Goal: Contribute content: Contribute content

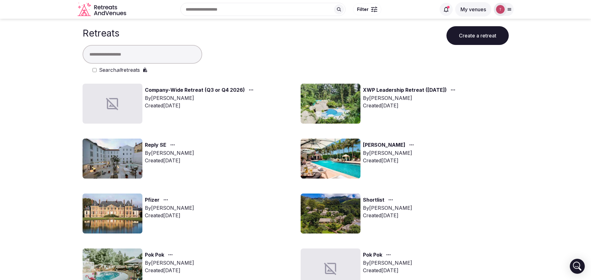
click at [174, 56] on input "text" at bounding box center [143, 54] width 120 height 19
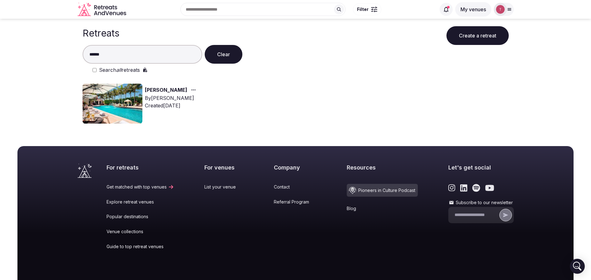
type input "******"
click at [118, 104] on img at bounding box center [113, 104] width 60 height 40
click at [120, 102] on img at bounding box center [113, 104] width 60 height 40
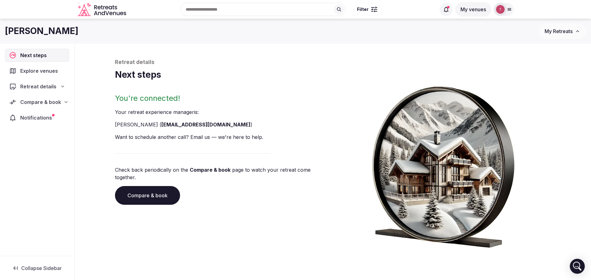
click at [159, 192] on link "Compare & book" at bounding box center [147, 195] width 65 height 19
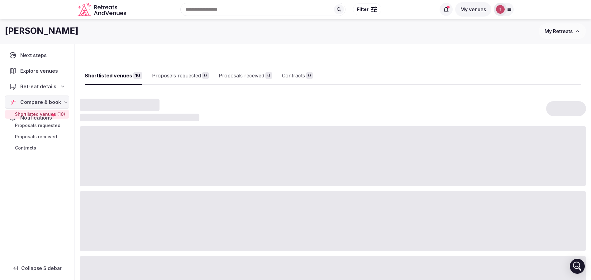
click at [159, 192] on div at bounding box center [333, 221] width 506 height 60
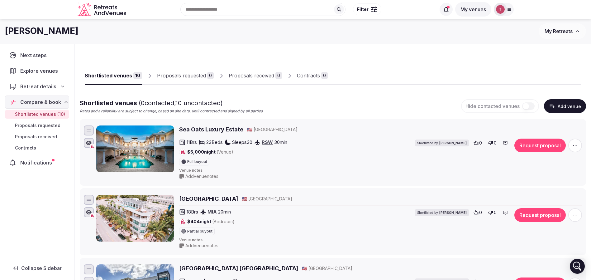
click at [59, 104] on span "Compare & book" at bounding box center [40, 101] width 41 height 7
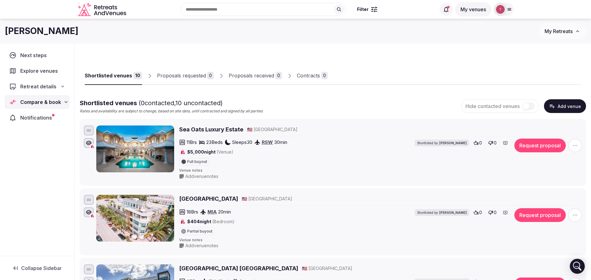
click at [66, 82] on div "Retreat details" at bounding box center [37, 86] width 64 height 13
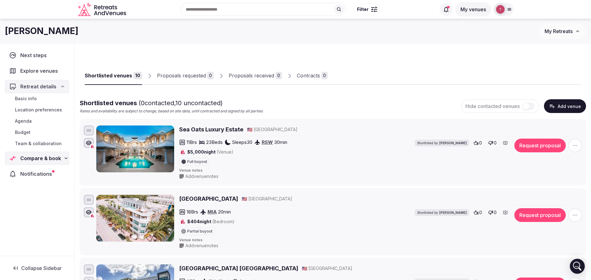
click at [47, 141] on span "Team & collaboration" at bounding box center [38, 143] width 47 height 6
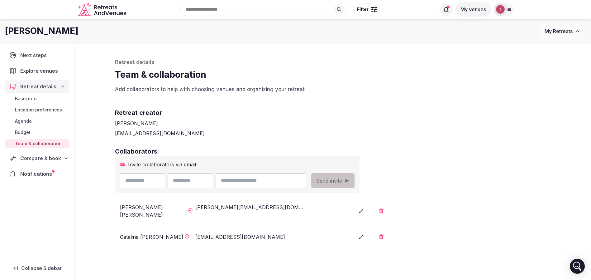
click at [213, 10] on div "Recent searches Ciutadella de Menorca, Balearic Islands, Spain Morocco Faro Dis…" at bounding box center [282, 9] width 307 height 27
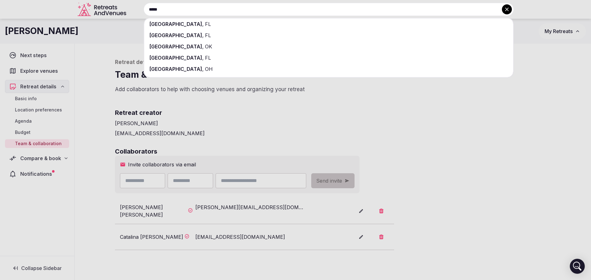
drag, startPoint x: 213, startPoint y: 10, endPoint x: 113, endPoint y: 11, distance: 100.3
click at [129, 11] on div "***** Miami , FL Miami Beach , FL Miami , OK Miami Gardens , FL Miamisburg , OH" at bounding box center [321, 9] width 385 height 13
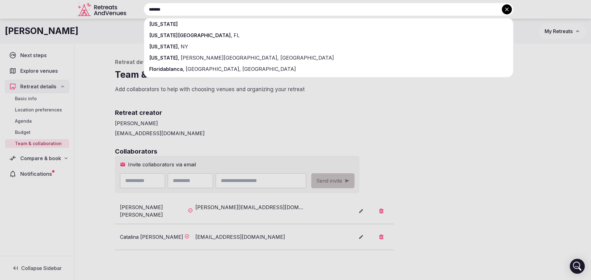
type input "*******"
click at [202, 26] on div "[US_STATE]" at bounding box center [328, 23] width 369 height 11
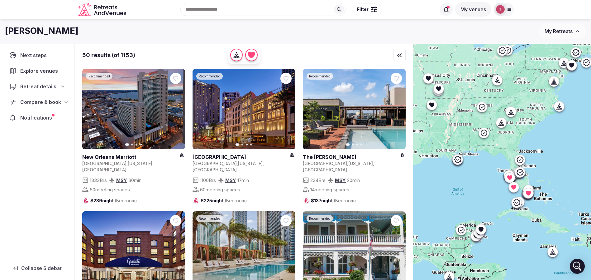
click at [367, 9] on span "Filter" at bounding box center [363, 9] width 12 height 6
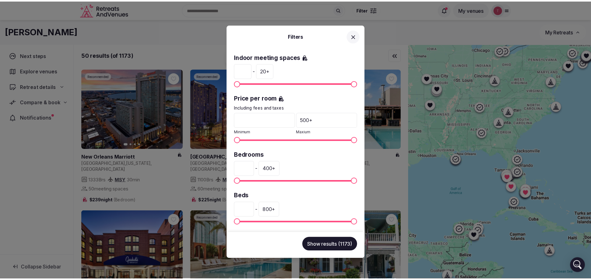
scroll to position [93, 0]
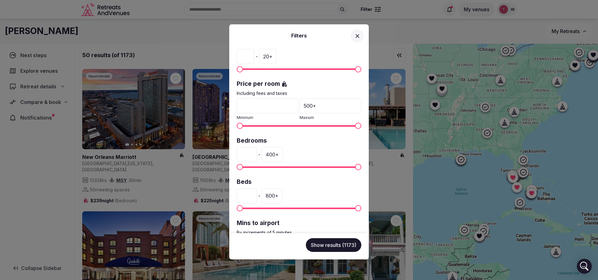
click at [283, 157] on div "400 +" at bounding box center [272, 154] width 21 height 15
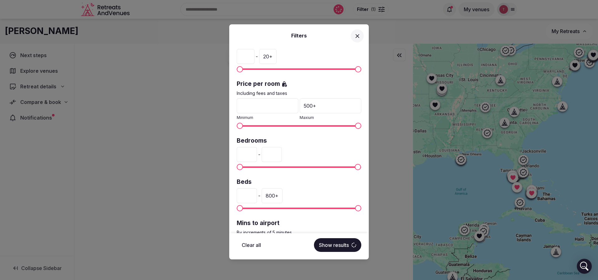
click at [252, 150] on div "* - ***" at bounding box center [299, 154] width 125 height 15
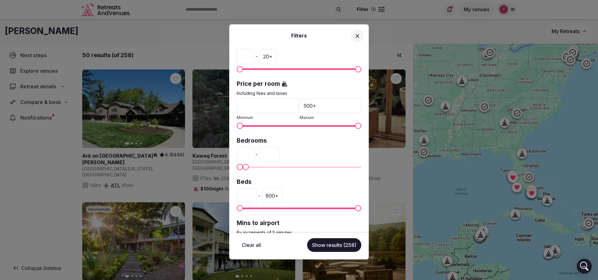
type input "**"
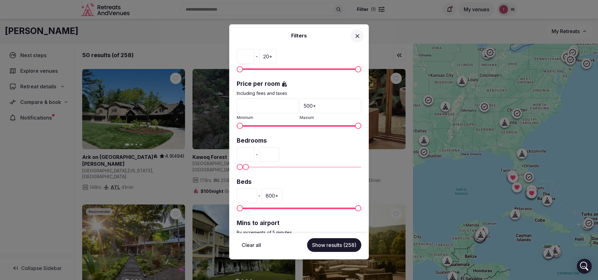
click at [339, 247] on button "Show results (258)" at bounding box center [334, 245] width 54 height 14
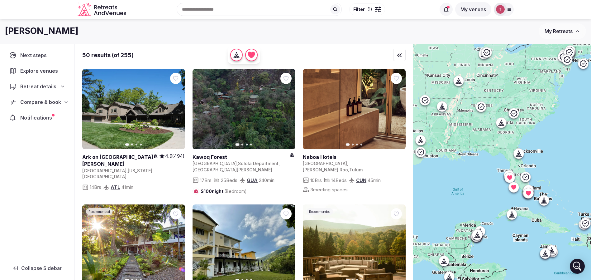
click at [224, 9] on div "Recent searches Florida Ciutadella de Menorca, Balearic Islands, Spain Morocco …" at bounding box center [282, 9] width 307 height 27
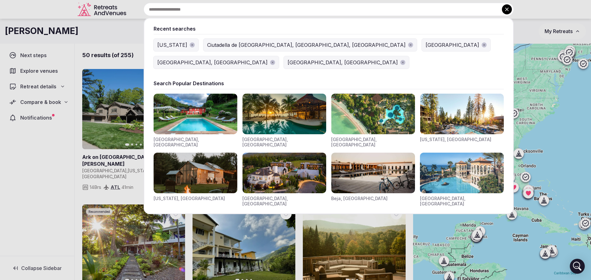
click at [166, 46] on div "Florida" at bounding box center [172, 44] width 30 height 7
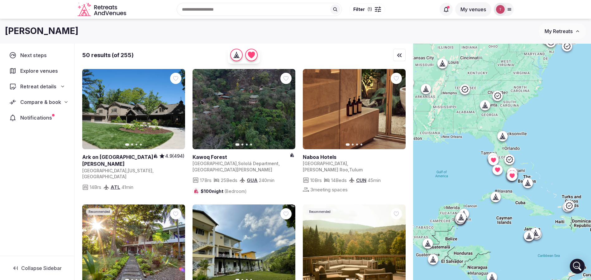
drag, startPoint x: 496, startPoint y: 184, endPoint x: 479, endPoint y: 165, distance: 24.9
click at [479, 165] on div at bounding box center [502, 172] width 178 height 257
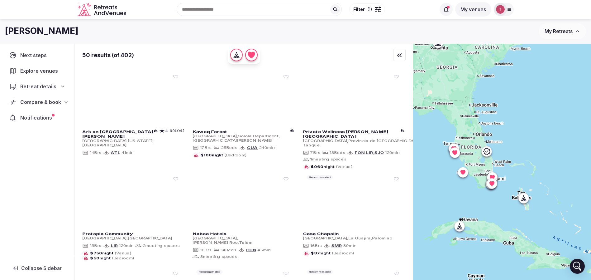
drag, startPoint x: 510, startPoint y: 151, endPoint x: 523, endPoint y: 159, distance: 15.1
click at [523, 159] on div at bounding box center [502, 172] width 178 height 257
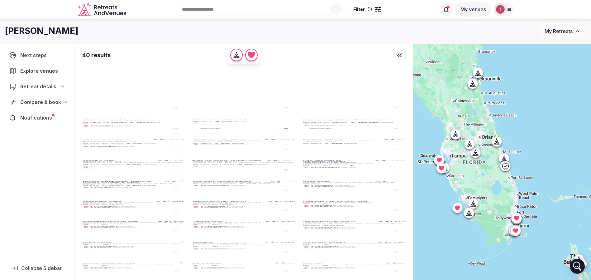
drag, startPoint x: 512, startPoint y: 148, endPoint x: 566, endPoint y: 177, distance: 60.6
click at [565, 177] on div at bounding box center [502, 172] width 178 height 257
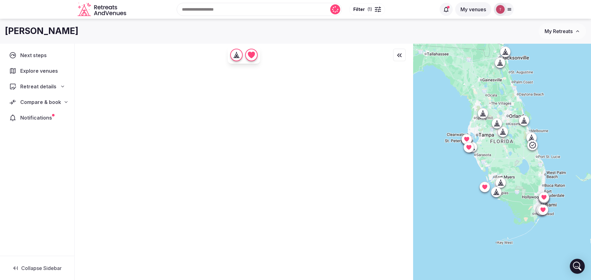
drag, startPoint x: 547, startPoint y: 154, endPoint x: 572, endPoint y: 133, distance: 33.0
click at [572, 133] on div at bounding box center [502, 172] width 178 height 257
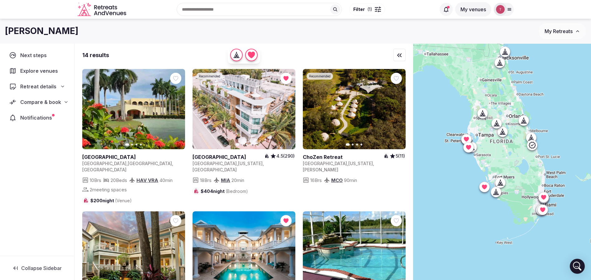
click at [174, 108] on icon "button" at bounding box center [176, 109] width 5 height 5
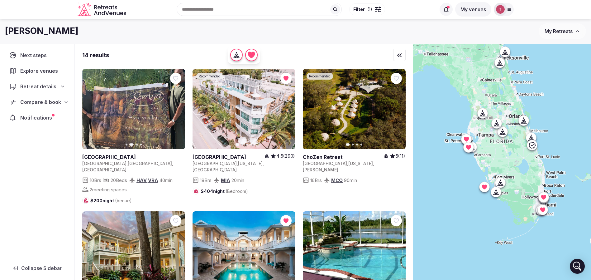
click at [174, 108] on icon "button" at bounding box center [176, 109] width 5 height 5
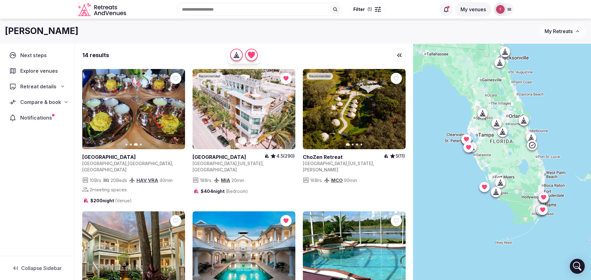
click at [175, 108] on icon "button" at bounding box center [176, 109] width 5 height 5
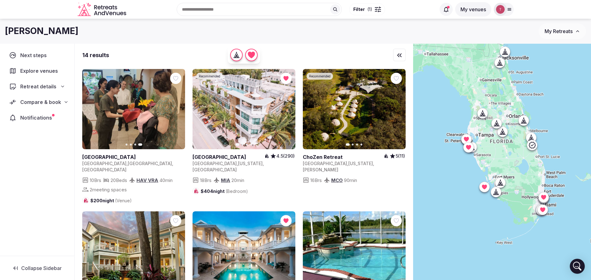
click at [286, 108] on icon "button" at bounding box center [286, 109] width 5 height 5
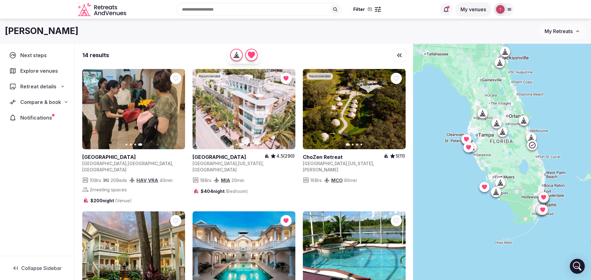
click at [286, 108] on icon "button" at bounding box center [286, 109] width 5 height 5
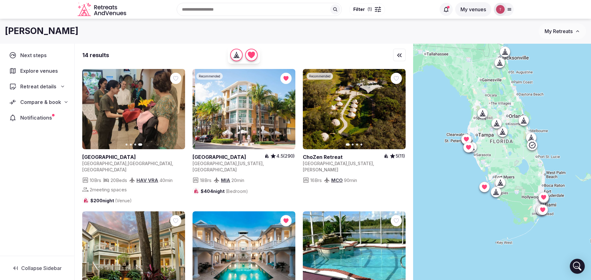
click at [286, 108] on icon "button" at bounding box center [286, 109] width 5 height 5
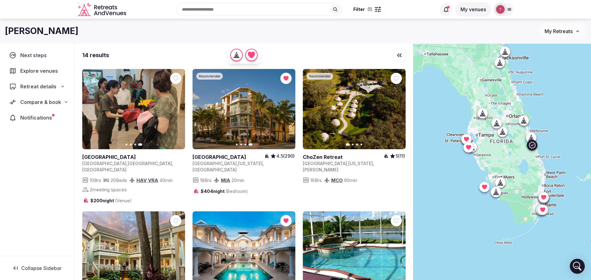
click at [399, 110] on icon "button" at bounding box center [396, 109] width 5 height 5
click at [399, 111] on icon "button" at bounding box center [396, 109] width 5 height 5
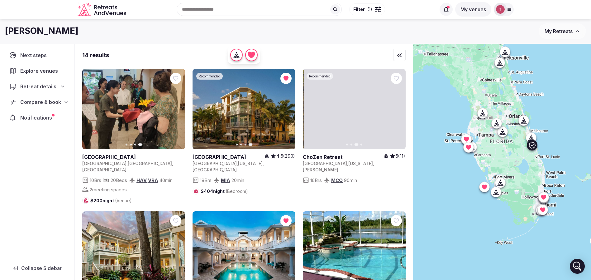
click at [399, 111] on icon "button" at bounding box center [396, 109] width 5 height 5
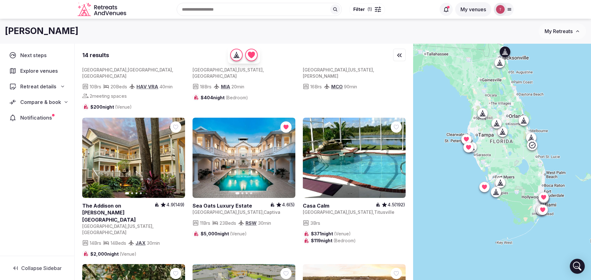
click at [179, 153] on button "Next slide" at bounding box center [176, 158] width 10 height 10
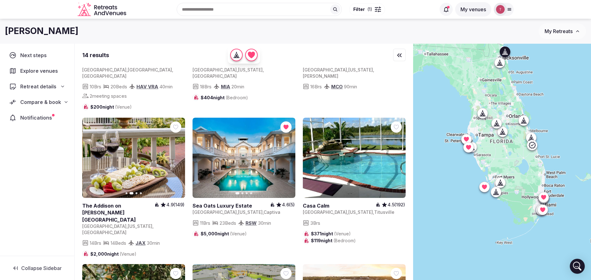
click at [179, 155] on icon "button" at bounding box center [176, 157] width 5 height 5
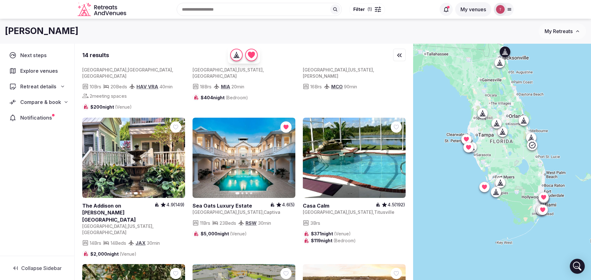
click at [175, 155] on icon "button" at bounding box center [176, 157] width 5 height 5
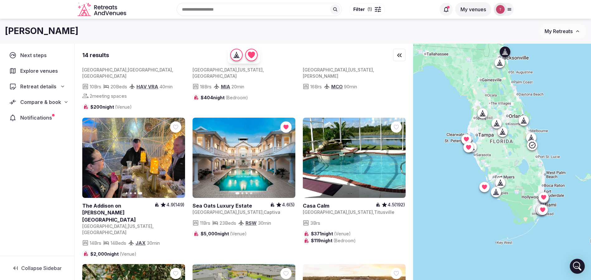
click at [0, 0] on icon at bounding box center [0, 0] width 0 height 0
click at [287, 155] on icon "button" at bounding box center [287, 157] width 2 height 4
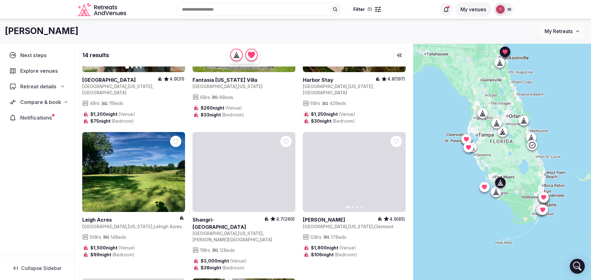
scroll to position [374, 0]
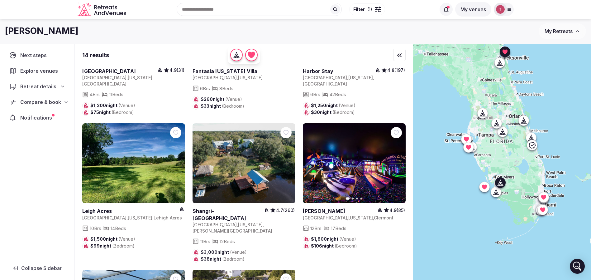
click at [180, 127] on div at bounding box center [175, 132] width 11 height 11
click at [0, 0] on icon at bounding box center [0, 0] width 0 height 0
click at [396, 160] on icon "button" at bounding box center [396, 162] width 5 height 5
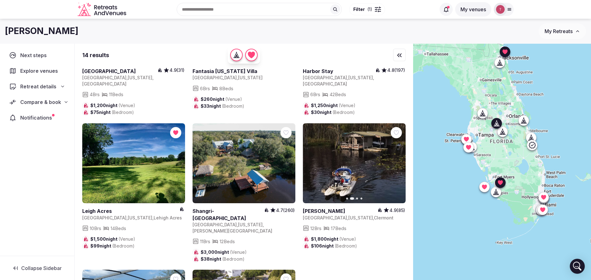
click at [397, 160] on icon "button" at bounding box center [396, 162] width 5 height 5
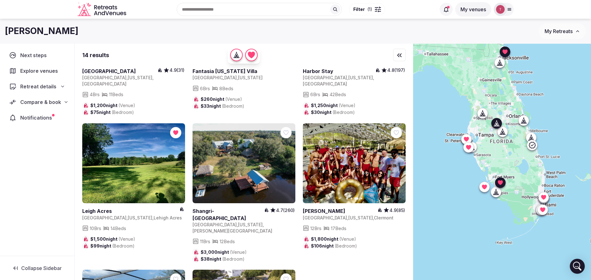
click at [397, 160] on icon "button" at bounding box center [396, 162] width 5 height 5
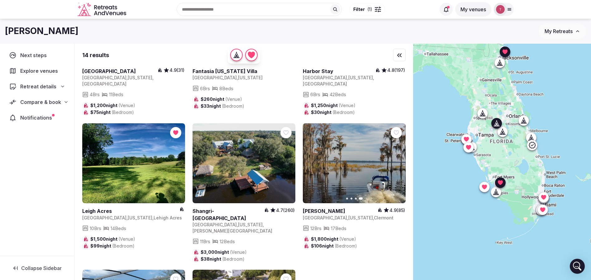
click at [0, 0] on icon at bounding box center [0, 0] width 0 height 0
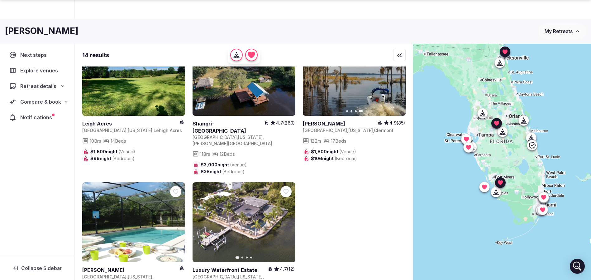
scroll to position [46, 0]
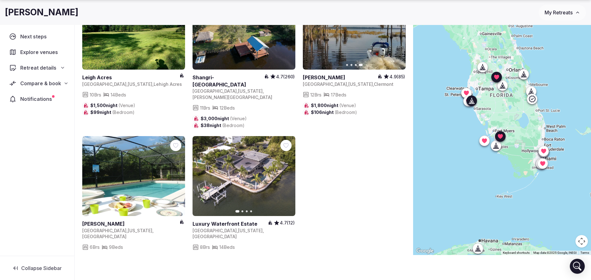
click at [286, 173] on icon "button" at bounding box center [286, 175] width 5 height 5
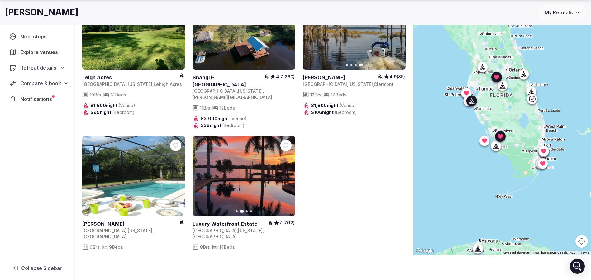
click at [286, 173] on icon "button" at bounding box center [286, 175] width 5 height 5
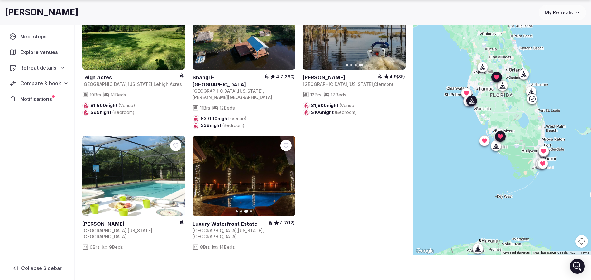
click at [286, 173] on icon "button" at bounding box center [286, 175] width 5 height 5
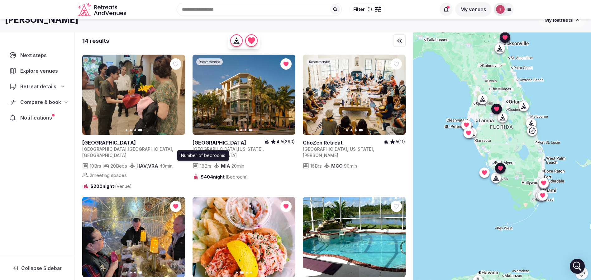
scroll to position [0, 0]
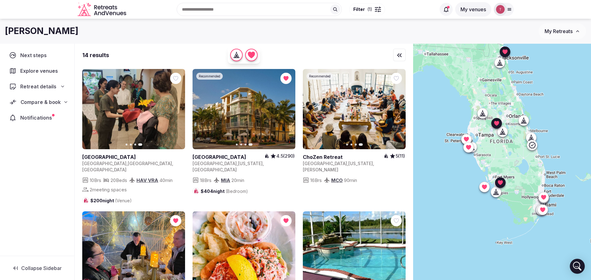
click at [60, 99] on span "Compare & book" at bounding box center [41, 101] width 41 height 7
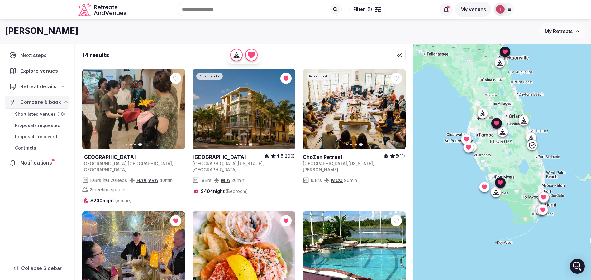
click at [47, 115] on span "Shortlisted venues (10)" at bounding box center [40, 114] width 50 height 6
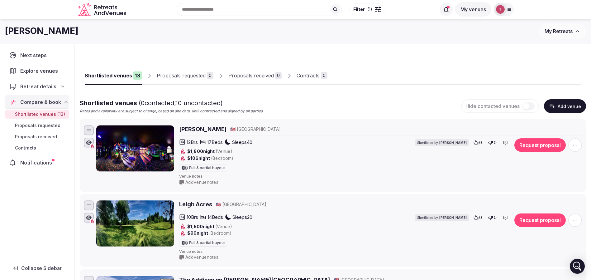
click at [47, 115] on span "Shortlisted venues (13)" at bounding box center [40, 114] width 50 height 6
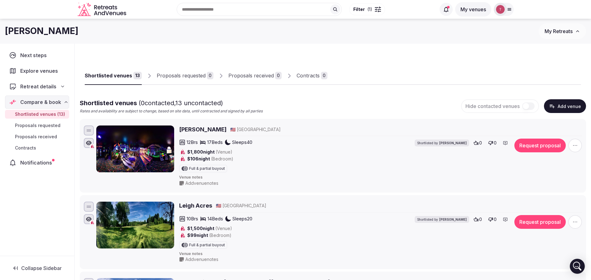
click at [56, 113] on span "Shortlisted venues (13)" at bounding box center [40, 114] width 50 height 6
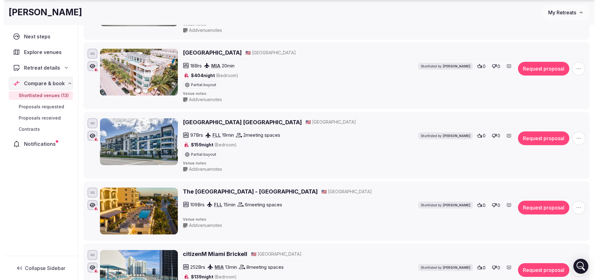
scroll to position [421, 0]
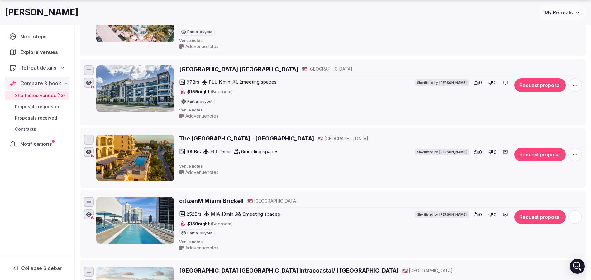
click at [579, 84] on span "button" at bounding box center [575, 85] width 14 height 14
click at [550, 64] on button "Remove Venue" at bounding box center [559, 64] width 52 height 10
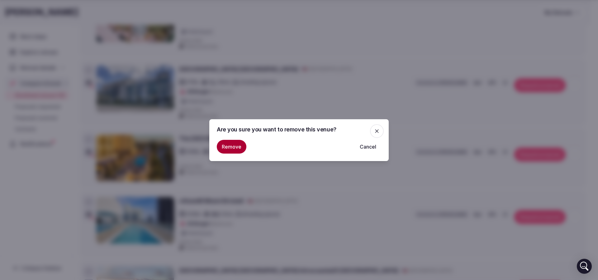
click at [227, 148] on button "Remove" at bounding box center [232, 147] width 30 height 14
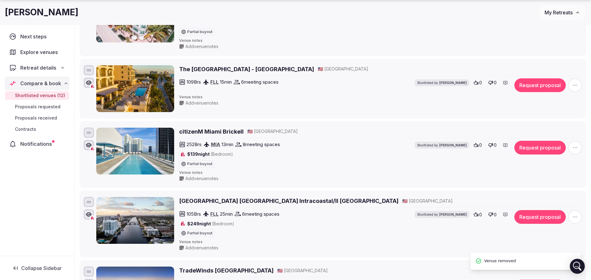
click at [578, 84] on icon "button" at bounding box center [575, 85] width 6 height 6
click at [542, 63] on icon at bounding box center [542, 63] width 4 height 4
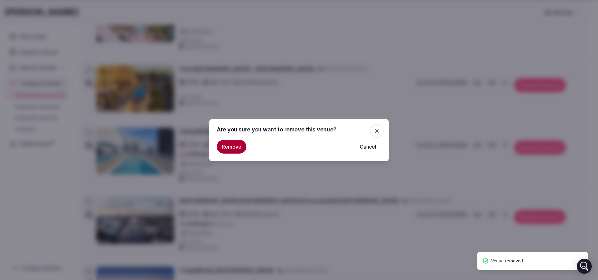
click at [227, 145] on button "Remove" at bounding box center [232, 147] width 30 height 14
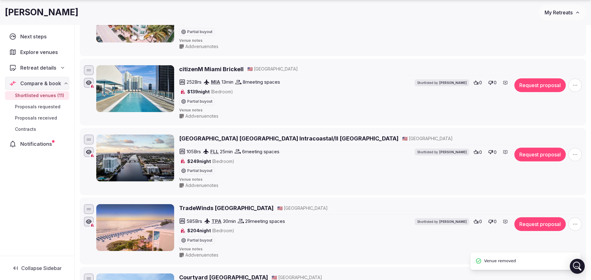
click at [580, 84] on span "button" at bounding box center [575, 85] width 14 height 14
click at [553, 64] on button "Remove Venue" at bounding box center [559, 64] width 52 height 10
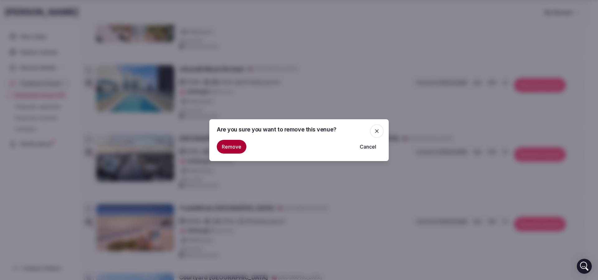
click at [233, 151] on button "Remove" at bounding box center [232, 147] width 30 height 14
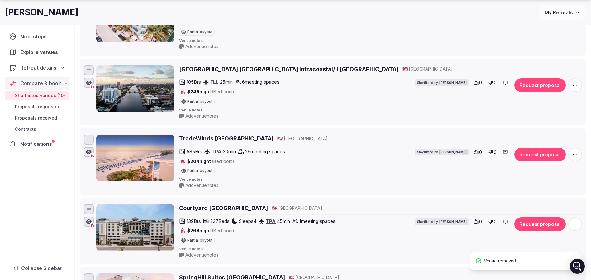
click at [573, 83] on icon "button" at bounding box center [575, 85] width 6 height 6
click at [537, 61] on button "Remove Venue" at bounding box center [559, 64] width 52 height 10
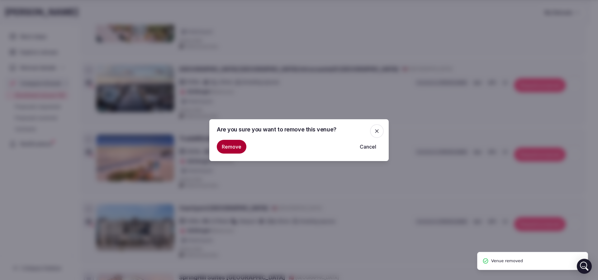
click at [231, 144] on button "Remove" at bounding box center [232, 147] width 30 height 14
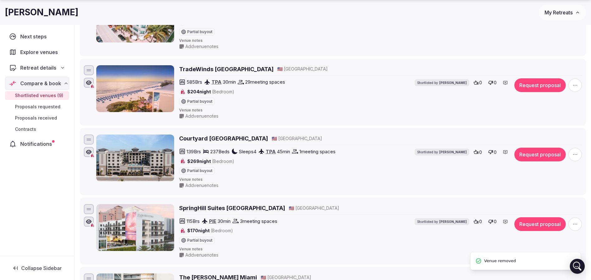
click at [575, 86] on icon "button" at bounding box center [575, 85] width 6 height 6
click at [541, 63] on icon at bounding box center [542, 63] width 4 height 4
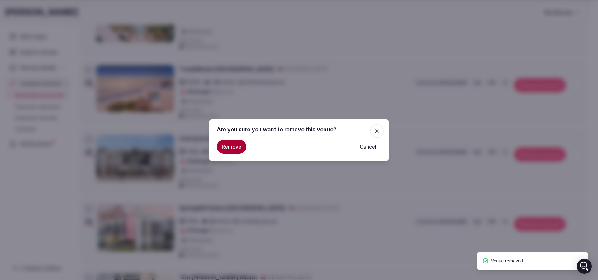
click at [229, 147] on button "Remove" at bounding box center [232, 147] width 30 height 14
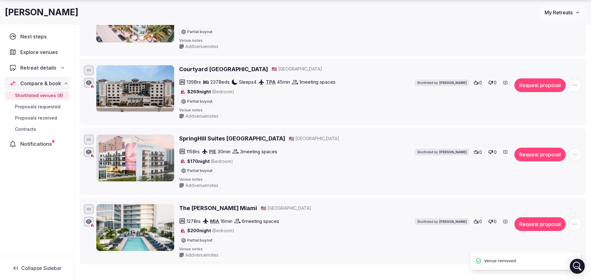
click at [574, 83] on icon "button" at bounding box center [575, 85] width 6 height 6
click at [552, 65] on button "Remove Venue" at bounding box center [559, 64] width 52 height 10
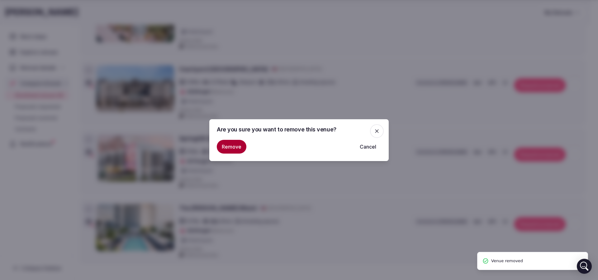
click at [230, 150] on button "Remove" at bounding box center [232, 147] width 30 height 14
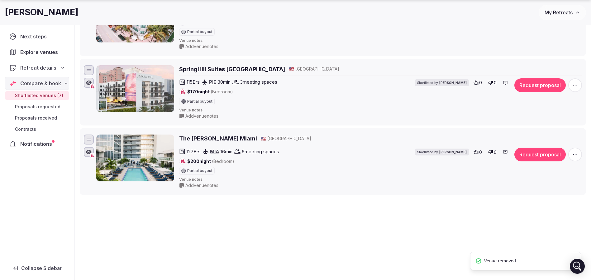
click at [575, 82] on icon "button" at bounding box center [575, 85] width 6 height 6
click at [545, 66] on button "Remove Venue" at bounding box center [559, 64] width 52 height 10
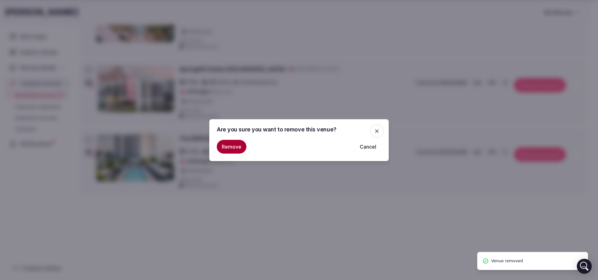
click at [227, 145] on button "Remove" at bounding box center [232, 147] width 30 height 14
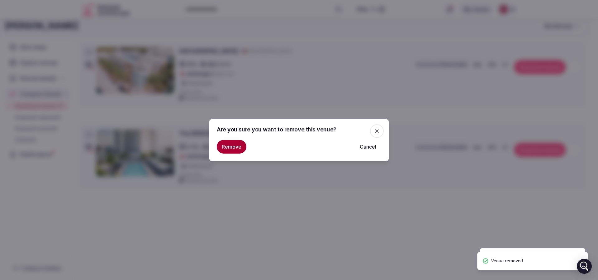
scroll to position [356, 0]
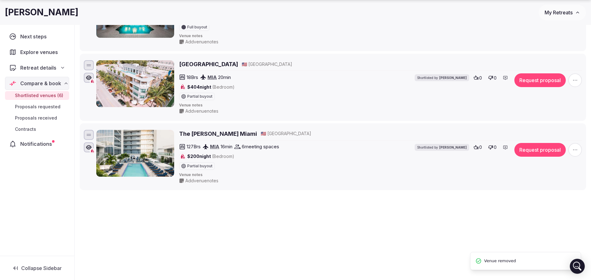
click at [571, 150] on span "button" at bounding box center [575, 150] width 14 height 14
click at [542, 125] on button "Remove Venue" at bounding box center [559, 128] width 52 height 10
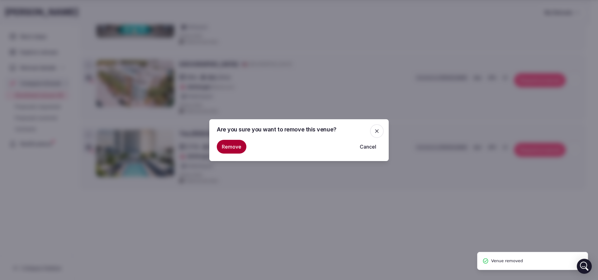
click at [223, 146] on button "Remove" at bounding box center [232, 147] width 30 height 14
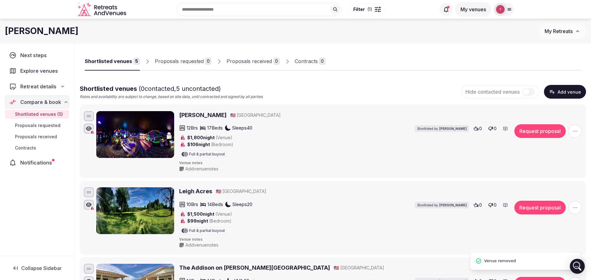
scroll to position [0, 0]
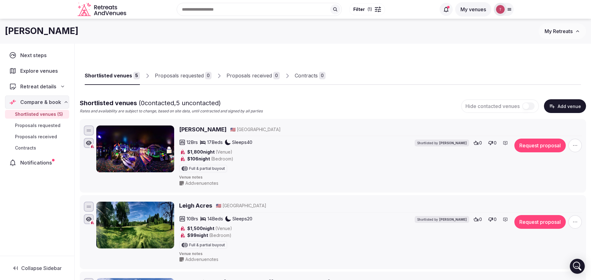
click at [242, 5] on input "text" at bounding box center [259, 9] width 165 height 13
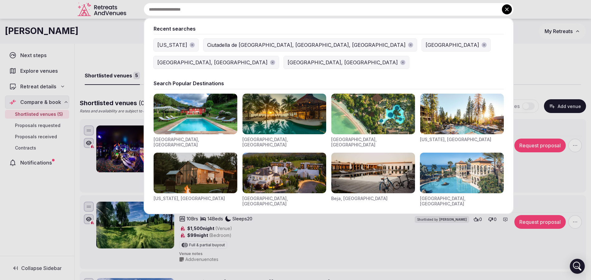
click at [172, 43] on div "[US_STATE]" at bounding box center [172, 44] width 30 height 7
click at [225, 12] on div "Recent searches Florida Ciutadella de Menorca, Balearic Islands, Spain Morocco …" at bounding box center [321, 9] width 385 height 13
click at [159, 44] on div "[US_STATE]" at bounding box center [172, 44] width 30 height 7
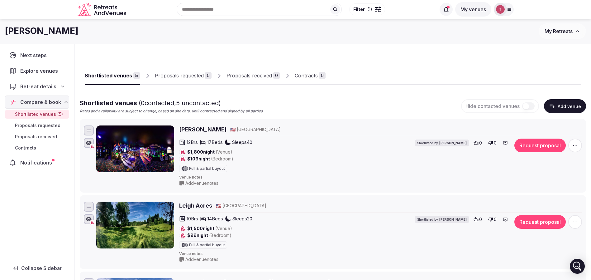
click at [184, 49] on div "Shortlisted venues 5 Proposals requested 0 Proposals received 0 Contracts 0 Sho…" at bounding box center [333, 263] width 506 height 428
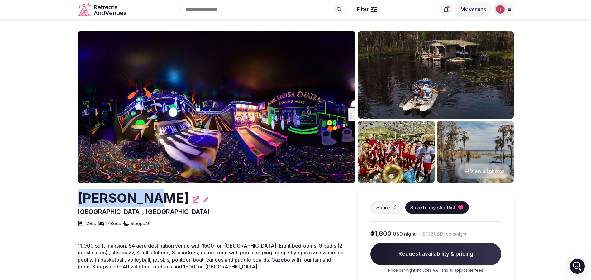
drag, startPoint x: 40, startPoint y: 196, endPoint x: 144, endPoint y: 203, distance: 104.6
click at [144, 203] on h2 "Lake Louisa Chateau" at bounding box center [134, 198] width 112 height 18
click at [238, 117] on img at bounding box center [217, 106] width 278 height 151
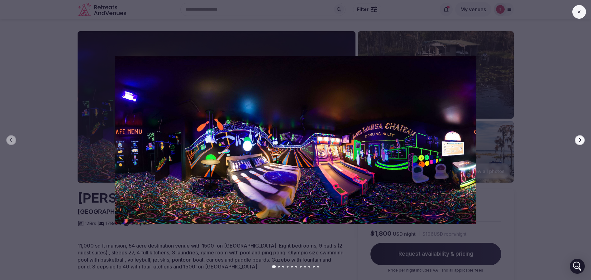
click at [582, 141] on button "Next slide" at bounding box center [580, 140] width 10 height 10
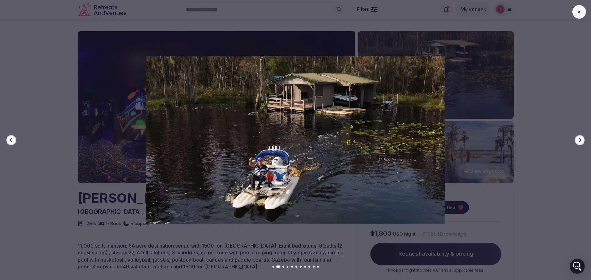
click at [582, 140] on button "Next slide" at bounding box center [580, 140] width 10 height 10
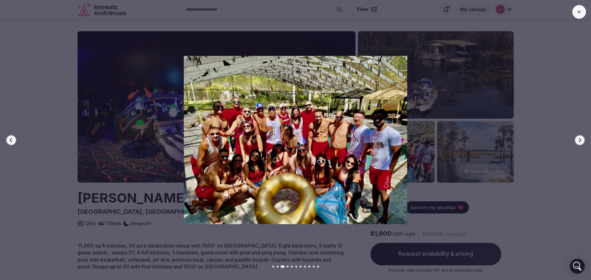
click at [582, 140] on button "Next slide" at bounding box center [580, 140] width 10 height 10
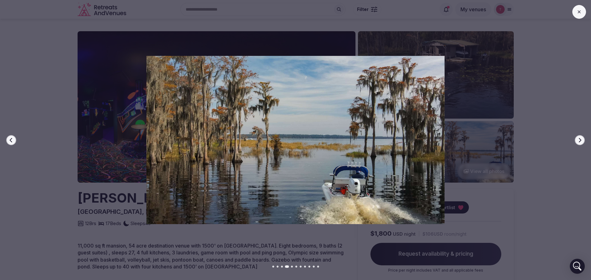
click at [582, 140] on button "Next slide" at bounding box center [580, 140] width 10 height 10
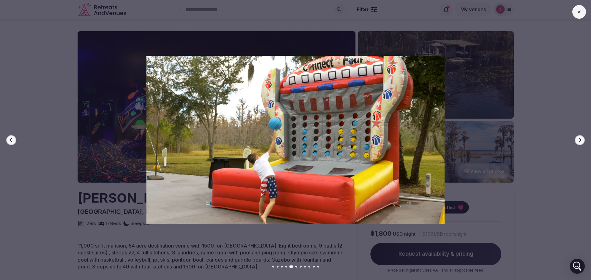
click at [582, 140] on button "Next slide" at bounding box center [580, 140] width 10 height 10
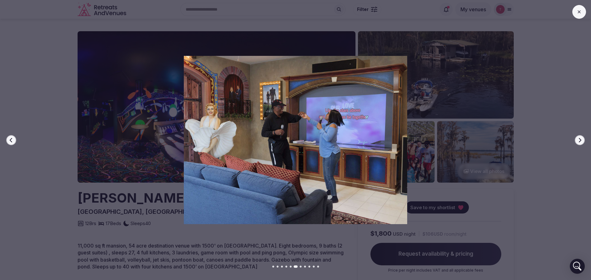
click at [582, 140] on button "Next slide" at bounding box center [580, 140] width 10 height 10
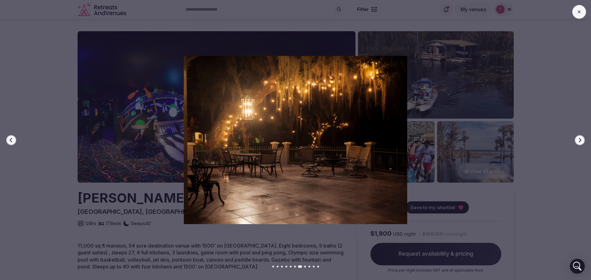
click at [582, 140] on button "Next slide" at bounding box center [580, 140] width 10 height 10
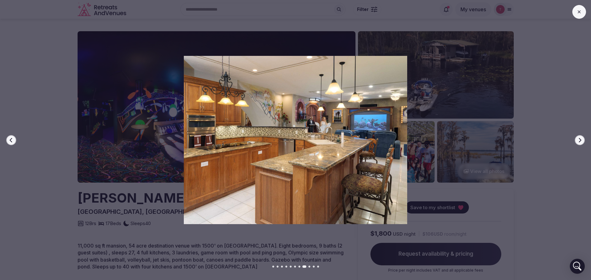
click at [582, 140] on button "Next slide" at bounding box center [580, 140] width 10 height 10
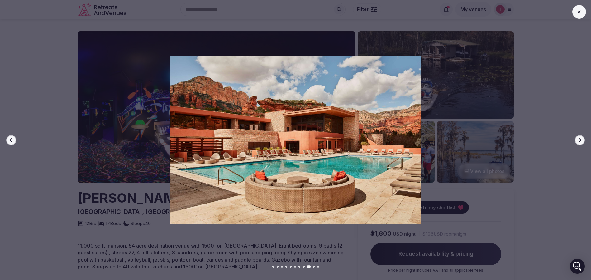
click at [582, 140] on button "Next slide" at bounding box center [580, 140] width 10 height 10
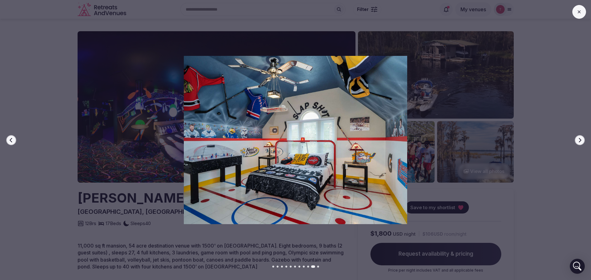
click at [582, 140] on button "Next slide" at bounding box center [580, 140] width 10 height 10
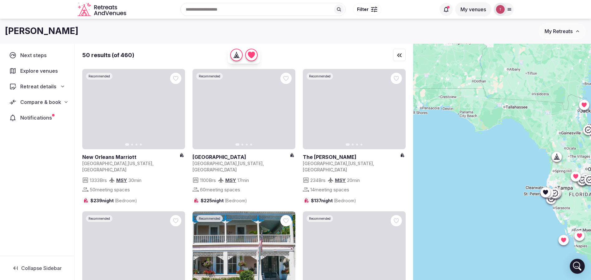
drag, startPoint x: 523, startPoint y: 153, endPoint x: 495, endPoint y: 137, distance: 32.1
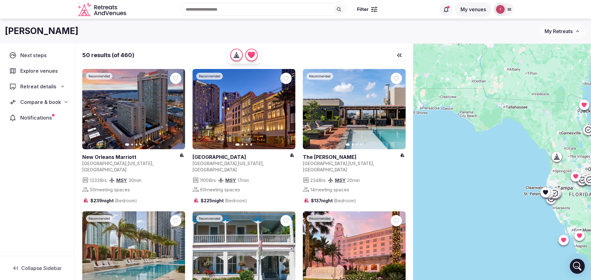
click at [495, 137] on div at bounding box center [502, 172] width 178 height 257
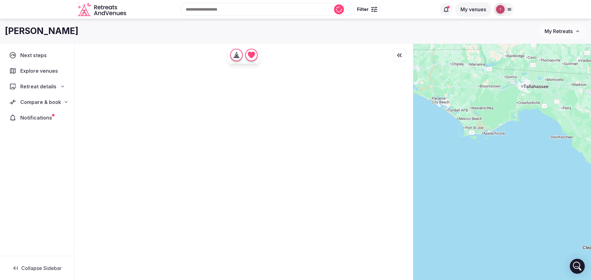
drag, startPoint x: 495, startPoint y: 137, endPoint x: 501, endPoint y: 148, distance: 12.1
click at [501, 148] on div at bounding box center [502, 172] width 178 height 257
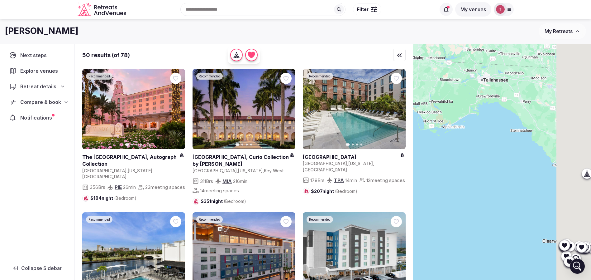
drag, startPoint x: 532, startPoint y: 165, endPoint x: 485, endPoint y: 156, distance: 47.5
click at [485, 156] on div at bounding box center [502, 172] width 178 height 257
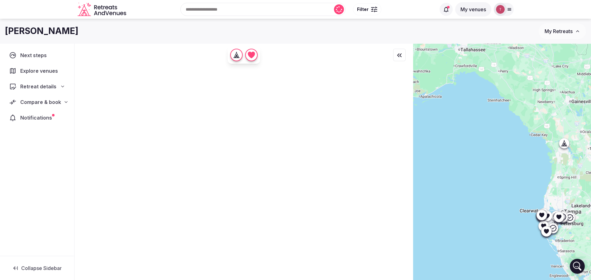
drag, startPoint x: 521, startPoint y: 179, endPoint x: 505, endPoint y: 149, distance: 33.3
click at [505, 149] on div at bounding box center [502, 172] width 178 height 257
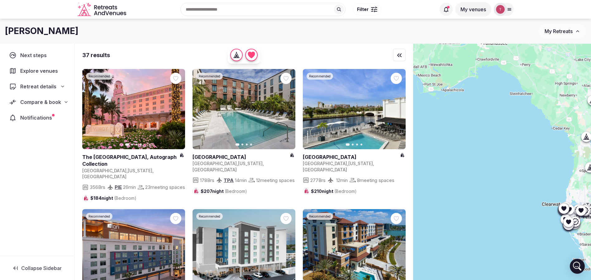
drag, startPoint x: 505, startPoint y: 149, endPoint x: 528, endPoint y: 143, distance: 24.2
click at [528, 143] on div at bounding box center [502, 172] width 178 height 257
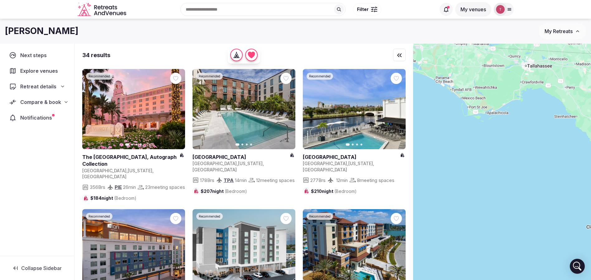
drag, startPoint x: 482, startPoint y: 122, endPoint x: 538, endPoint y: 153, distance: 64.4
click at [538, 153] on div at bounding box center [502, 172] width 178 height 257
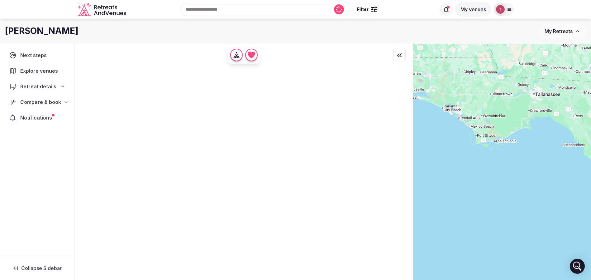
drag, startPoint x: 533, startPoint y: 146, endPoint x: 530, endPoint y: 169, distance: 22.9
click at [530, 169] on div at bounding box center [502, 172] width 178 height 257
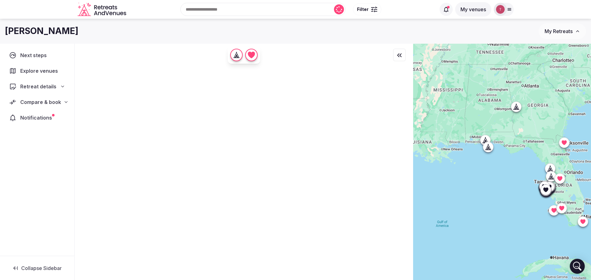
drag, startPoint x: 535, startPoint y: 160, endPoint x: 531, endPoint y: 157, distance: 4.9
click at [531, 157] on div at bounding box center [502, 172] width 178 height 257
click at [534, 141] on div at bounding box center [502, 172] width 178 height 257
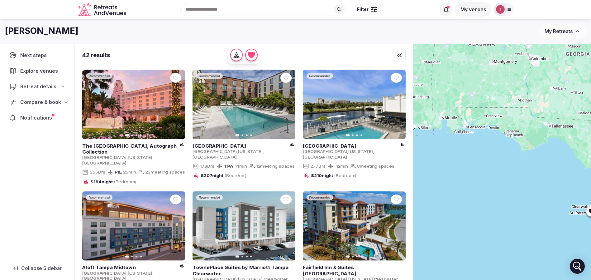
drag, startPoint x: 497, startPoint y: 159, endPoint x: 526, endPoint y: 160, distance: 29.0
click at [526, 160] on div at bounding box center [502, 172] width 178 height 257
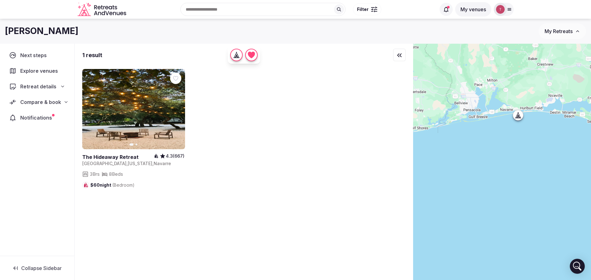
drag, startPoint x: 471, startPoint y: 117, endPoint x: 513, endPoint y: 147, distance: 52.1
click at [513, 147] on div at bounding box center [502, 172] width 178 height 257
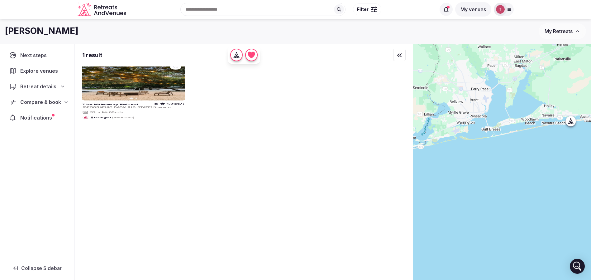
drag, startPoint x: 479, startPoint y: 124, endPoint x: 505, endPoint y: 148, distance: 35.7
click at [505, 148] on div at bounding box center [502, 172] width 178 height 257
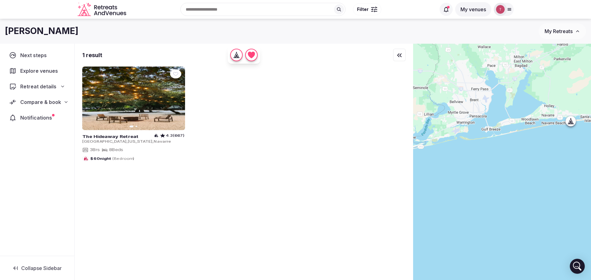
click at [471, 113] on div at bounding box center [502, 172] width 178 height 257
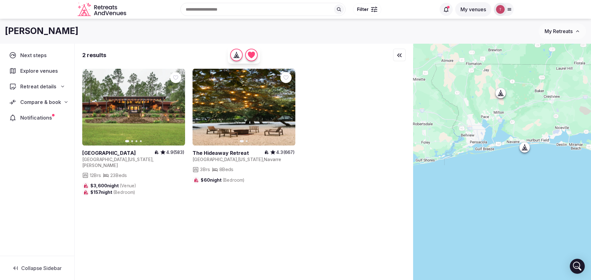
drag, startPoint x: 528, startPoint y: 183, endPoint x: 507, endPoint y: 178, distance: 21.3
click at [507, 178] on div at bounding box center [502, 172] width 178 height 257
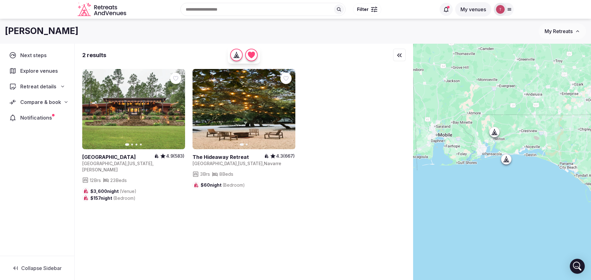
drag, startPoint x: 542, startPoint y: 181, endPoint x: 483, endPoint y: 139, distance: 72.3
click at [483, 139] on div at bounding box center [502, 172] width 178 height 257
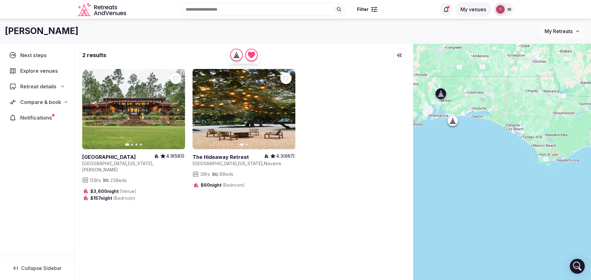
click at [177, 108] on icon "button" at bounding box center [176, 109] width 2 height 4
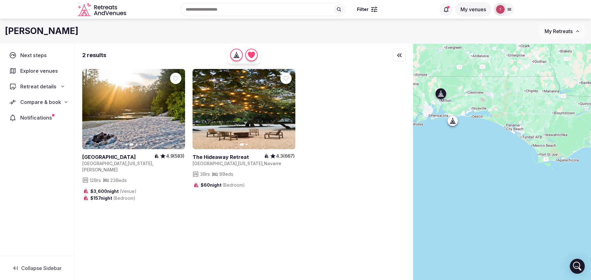
click at [89, 109] on icon "button" at bounding box center [90, 109] width 5 height 5
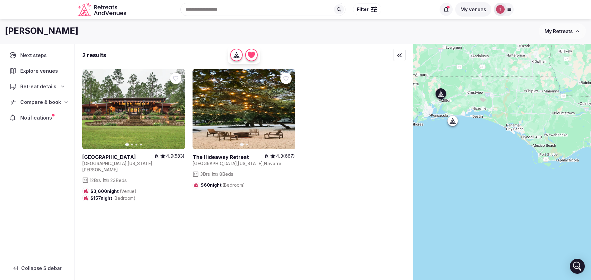
click at [0, 0] on icon at bounding box center [0, 0] width 0 height 0
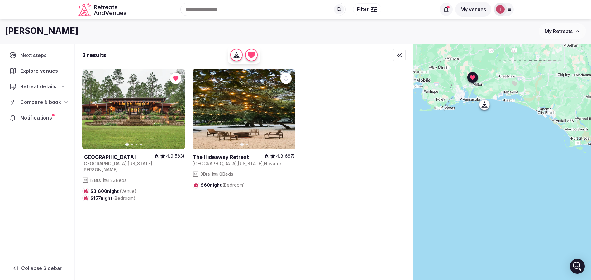
drag, startPoint x: 458, startPoint y: 164, endPoint x: 491, endPoint y: 146, distance: 37.6
click at [491, 146] on div at bounding box center [502, 172] width 178 height 257
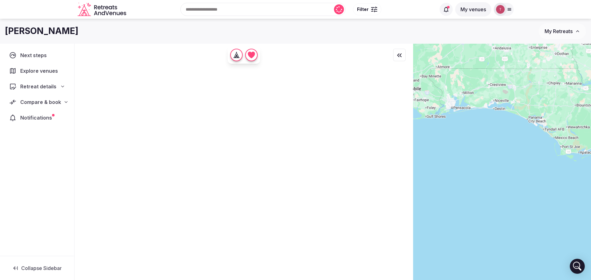
drag, startPoint x: 486, startPoint y: 134, endPoint x: 465, endPoint y: 141, distance: 22.2
click at [465, 141] on div at bounding box center [502, 172] width 178 height 257
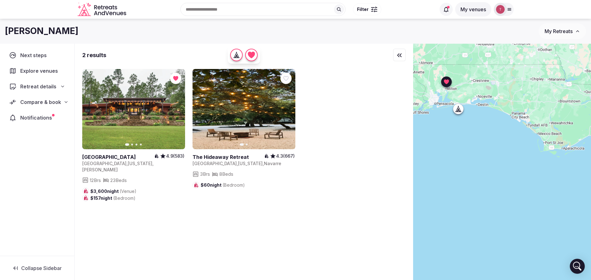
drag, startPoint x: 507, startPoint y: 145, endPoint x: 503, endPoint y: 152, distance: 8.5
click at [503, 152] on div at bounding box center [502, 172] width 178 height 257
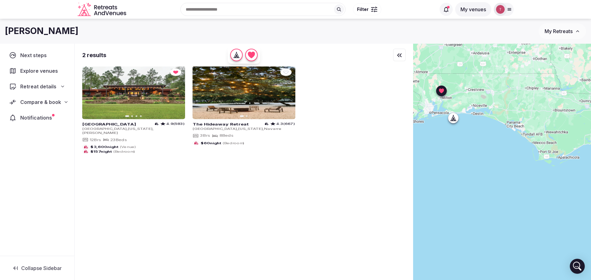
click at [455, 120] on icon at bounding box center [454, 119] width 2 height 2
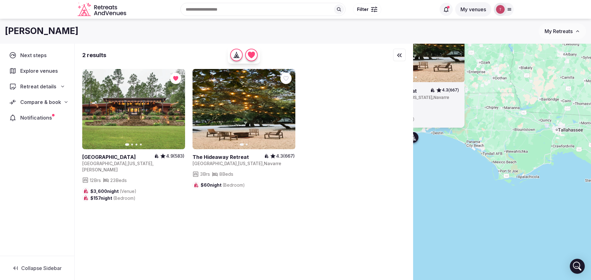
drag, startPoint x: 474, startPoint y: 146, endPoint x: 434, endPoint y: 166, distance: 44.7
click at [434, 166] on div "Previous slide Next slide The Hideaway Retreat 4.3 (667) United States , Florid…" at bounding box center [502, 172] width 178 height 257
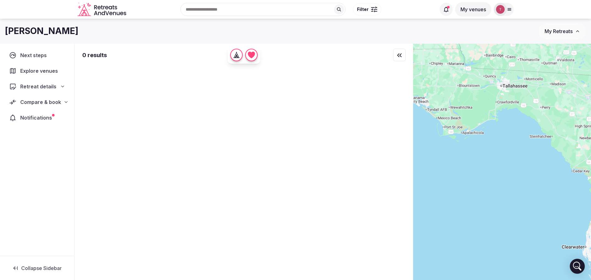
drag, startPoint x: 521, startPoint y: 179, endPoint x: 464, endPoint y: 123, distance: 80.0
click at [464, 123] on div at bounding box center [502, 172] width 178 height 257
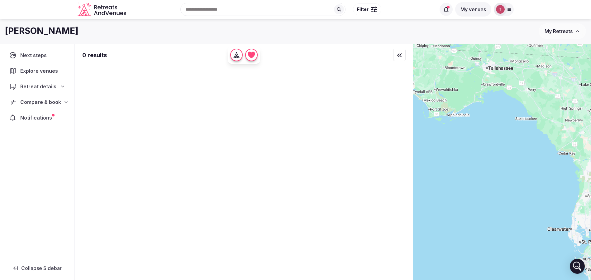
drag, startPoint x: 530, startPoint y: 158, endPoint x: 432, endPoint y: 150, distance: 97.9
click at [432, 150] on div at bounding box center [502, 172] width 178 height 257
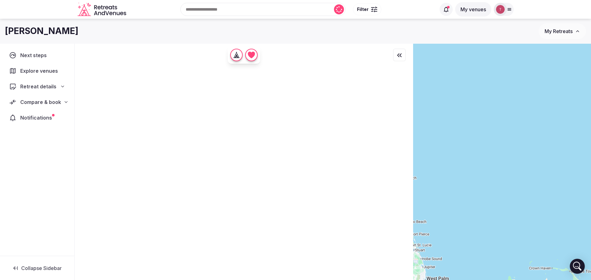
drag, startPoint x: 523, startPoint y: 148, endPoint x: 594, endPoint y: 163, distance: 73.3
click at [591, 167] on html "Recent searches Florida Ciutadella de Menorca, Balearic Islands, Spain Morocco …" at bounding box center [295, 140] width 591 height 280
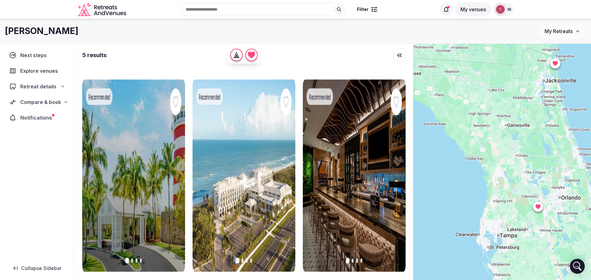
drag, startPoint x: 473, startPoint y: 127, endPoint x: 596, endPoint y: 141, distance: 123.6
click at [591, 141] on html "Recent searches Florida Ciutadella de Menorca, Balearic Islands, Spain Morocco …" at bounding box center [295, 140] width 591 height 280
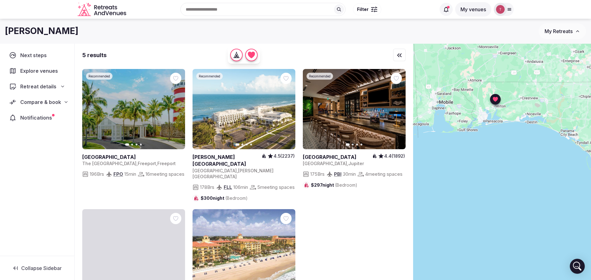
drag, startPoint x: 477, startPoint y: 141, endPoint x: 573, endPoint y: 166, distance: 99.5
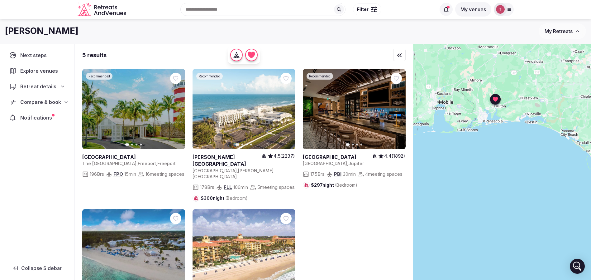
click at [579, 170] on div at bounding box center [502, 172] width 178 height 257
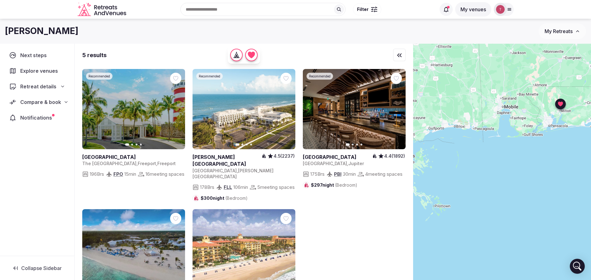
drag, startPoint x: 507, startPoint y: 156, endPoint x: 578, endPoint y: 138, distance: 73.7
click at [578, 138] on div at bounding box center [502, 172] width 178 height 257
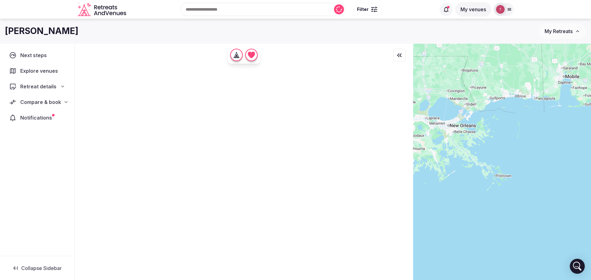
drag, startPoint x: 569, startPoint y: 144, endPoint x: 525, endPoint y: 140, distance: 44.2
click at [525, 140] on div at bounding box center [502, 172] width 178 height 257
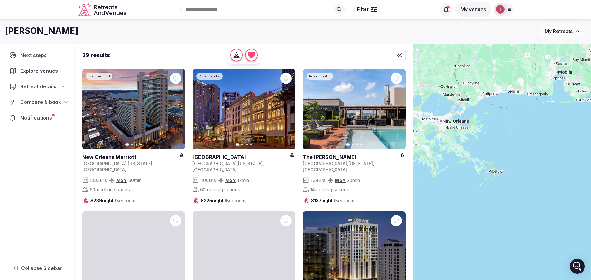
drag, startPoint x: 539, startPoint y: 130, endPoint x: 529, endPoint y: 124, distance: 11.6
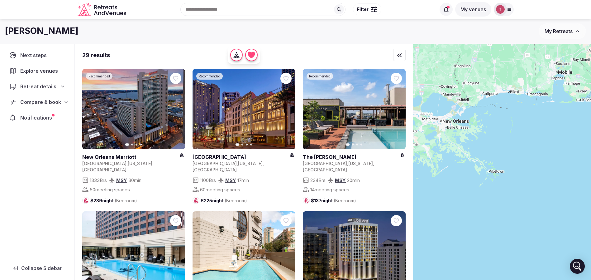
click at [529, 124] on div at bounding box center [502, 172] width 178 height 257
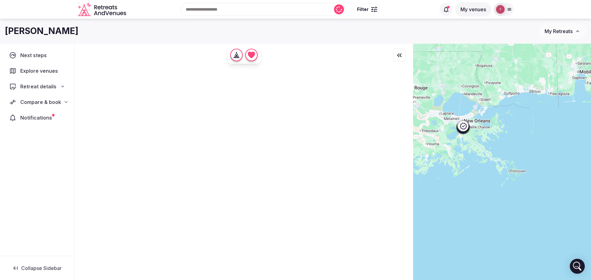
drag, startPoint x: 472, startPoint y: 136, endPoint x: 496, endPoint y: 136, distance: 23.7
click at [496, 136] on div at bounding box center [502, 172] width 178 height 257
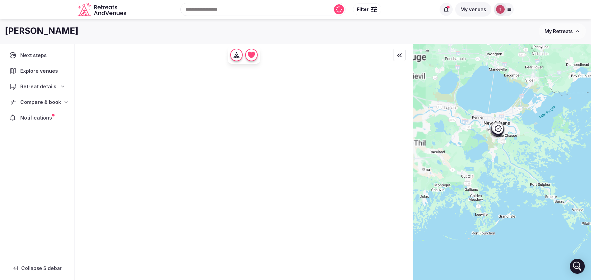
drag, startPoint x: 469, startPoint y: 133, endPoint x: 526, endPoint y: 149, distance: 59.1
click at [526, 149] on div at bounding box center [502, 172] width 178 height 257
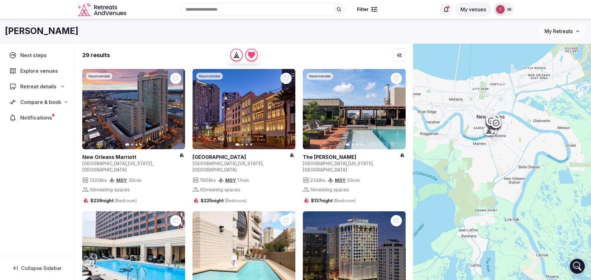
drag, startPoint x: 496, startPoint y: 118, endPoint x: 528, endPoint y: 150, distance: 45.6
click at [528, 150] on div at bounding box center [502, 172] width 178 height 257
click at [366, 10] on span "Filter" at bounding box center [363, 9] width 12 height 6
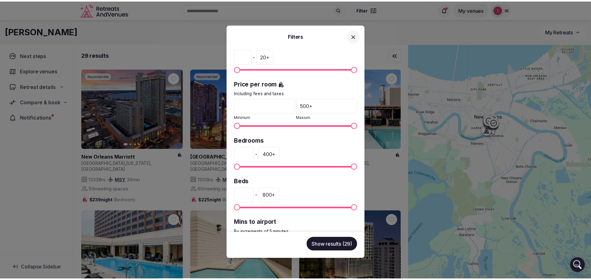
scroll to position [131, 0]
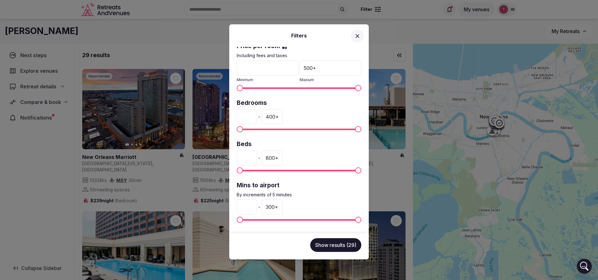
click at [250, 118] on input "*" at bounding box center [247, 116] width 20 height 15
click at [283, 116] on div "400 +" at bounding box center [272, 116] width 21 height 15
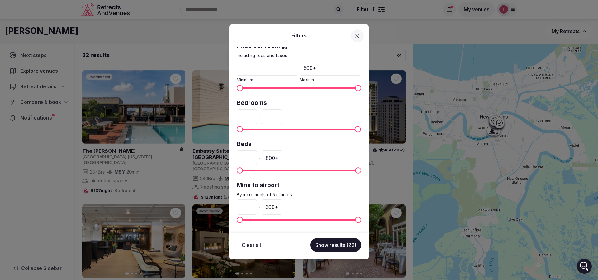
drag, startPoint x: 290, startPoint y: 116, endPoint x: 270, endPoint y: 115, distance: 19.7
click at [270, 115] on div "* - ***" at bounding box center [299, 116] width 125 height 15
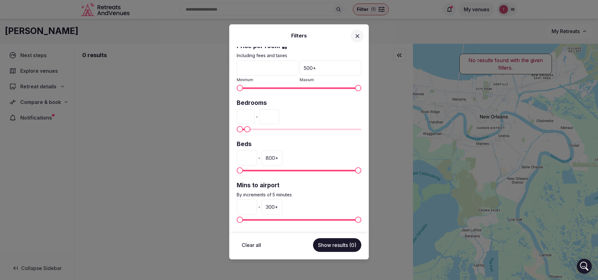
type input "**"
click at [330, 243] on button "Show results (0)" at bounding box center [337, 245] width 48 height 14
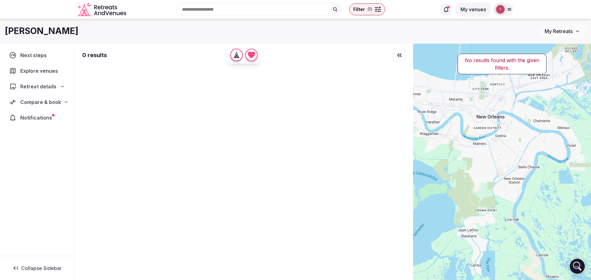
click at [55, 85] on span "Retreat details" at bounding box center [38, 86] width 36 height 7
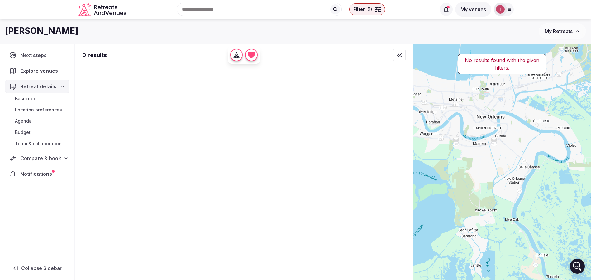
click at [52, 146] on span "Team & collaboration" at bounding box center [38, 143] width 47 height 6
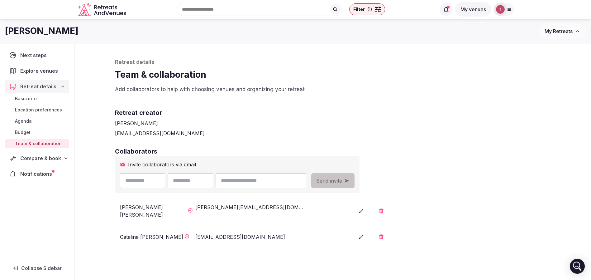
click at [52, 158] on span "Compare & book" at bounding box center [40, 157] width 41 height 7
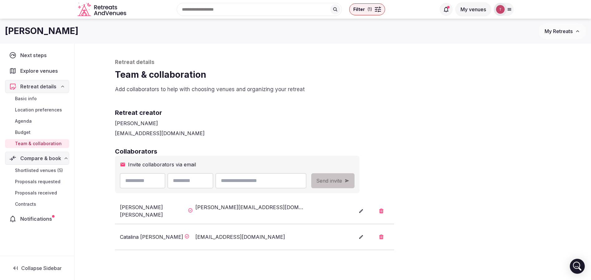
click at [46, 170] on span "Shortlisted venues (5)" at bounding box center [39, 170] width 48 height 6
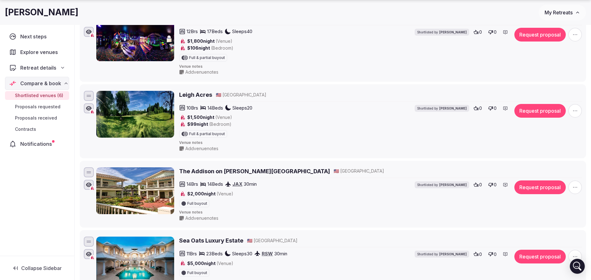
scroll to position [234, 0]
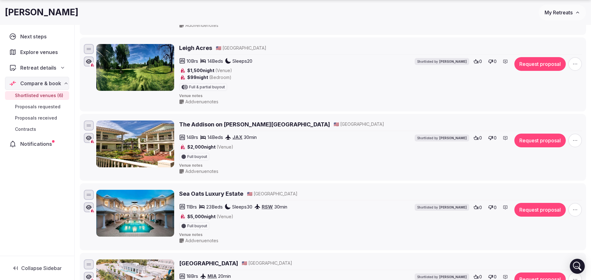
click at [572, 64] on icon "button" at bounding box center [575, 64] width 6 height 6
click at [551, 122] on button "Remove Venue" at bounding box center [559, 124] width 52 height 10
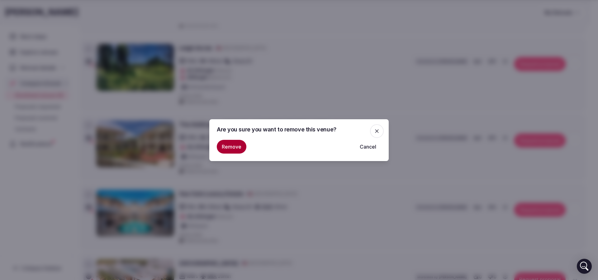
click at [232, 146] on button "Remove" at bounding box center [232, 147] width 30 height 14
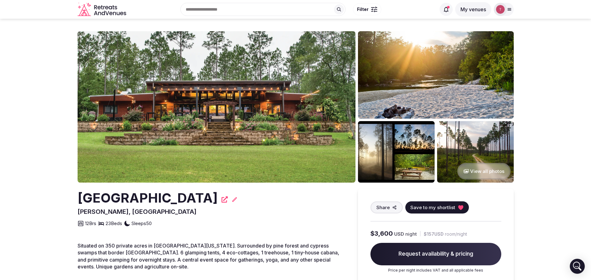
click at [254, 125] on img at bounding box center [217, 106] width 278 height 151
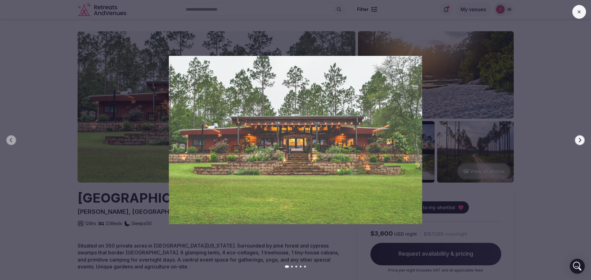
click at [196, 109] on img at bounding box center [296, 140] width 414 height 168
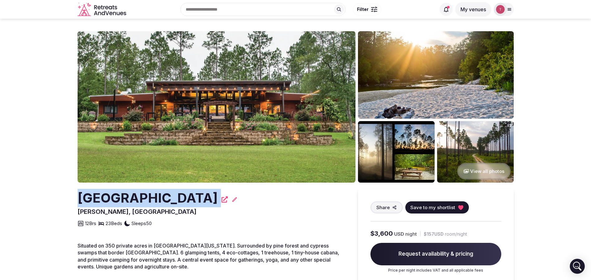
drag, startPoint x: 50, startPoint y: 201, endPoint x: 203, endPoint y: 197, distance: 152.4
click at [203, 197] on section "View all photos Coldwater Gardens Milton, United States Share Save to my shortl…" at bounding box center [295, 222] width 591 height 407
copy div "[GEOGRAPHIC_DATA]"
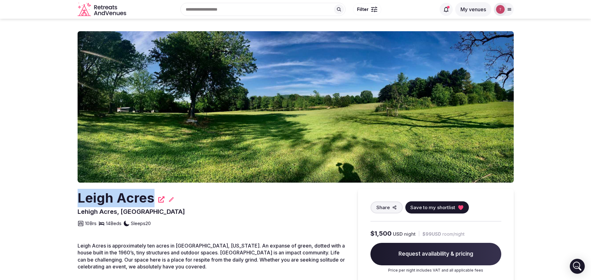
drag, startPoint x: 53, startPoint y: 198, endPoint x: 161, endPoint y: 200, distance: 107.8
click at [161, 200] on section "Leigh Acres Lehigh Acres, United States Share Save to my shortlist 10 Brs 14 Be…" at bounding box center [295, 222] width 591 height 407
click at [369, 134] on img at bounding box center [296, 106] width 436 height 151
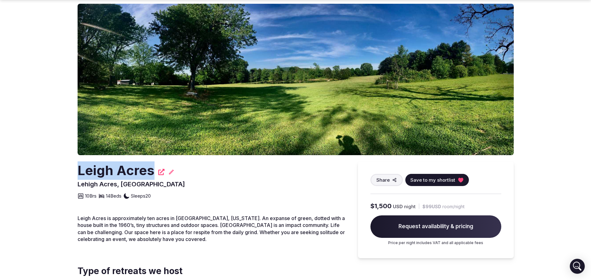
scroll to position [47, 0]
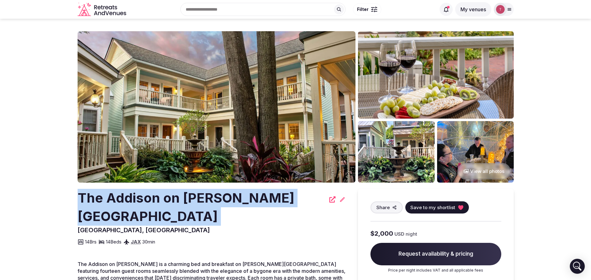
drag, startPoint x: 69, startPoint y: 189, endPoint x: 277, endPoint y: 192, distance: 208.2
click at [277, 192] on section "View all photos The Addison on Amelia Island Fernandina Beach, United States Sh…" at bounding box center [295, 235] width 591 height 432
copy div "The Addison on Amelia Island"
click at [233, 130] on img at bounding box center [217, 106] width 278 height 151
click at [0, 204] on section "View all photos The Addison on Amelia Island Fernandina Beach, United States Sh…" at bounding box center [295, 235] width 591 height 432
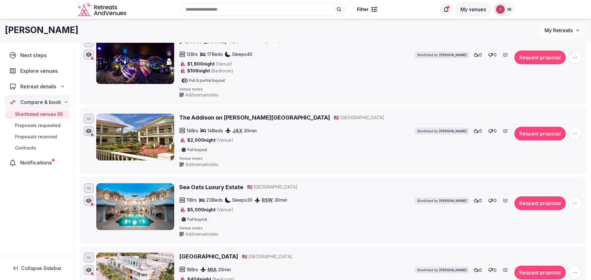
scroll to position [73, 0]
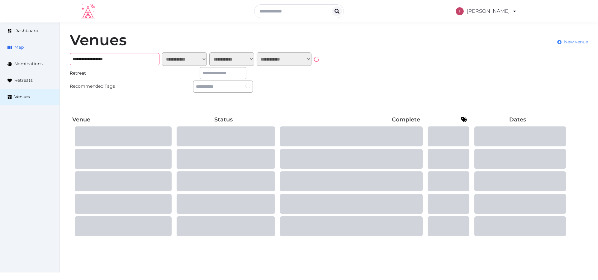
drag, startPoint x: 143, startPoint y: 58, endPoint x: 0, endPoint y: 53, distance: 142.8
click at [0, 53] on div "**********" at bounding box center [299, 134] width 598 height 225
paste input "text"
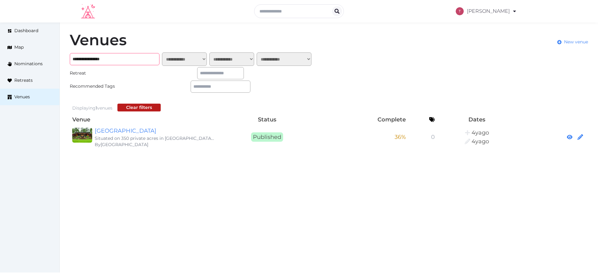
type input "**********"
click at [110, 130] on link "[GEOGRAPHIC_DATA]" at bounding box center [155, 130] width 120 height 9
click at [120, 131] on link "[GEOGRAPHIC_DATA]" at bounding box center [155, 130] width 120 height 9
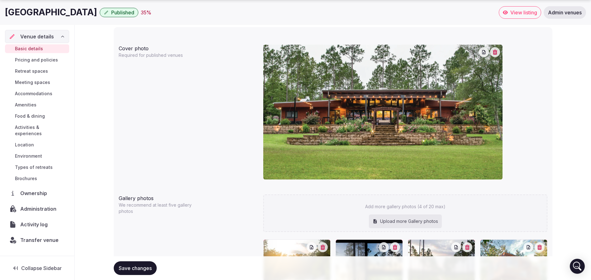
scroll to position [584, 0]
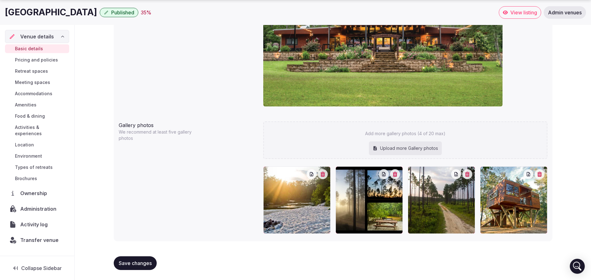
click at [411, 148] on div "Upload more Gallery photos" at bounding box center [405, 148] width 73 height 14
type input "**********"
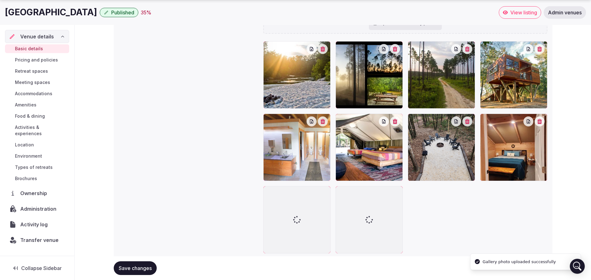
scroll to position [734, 0]
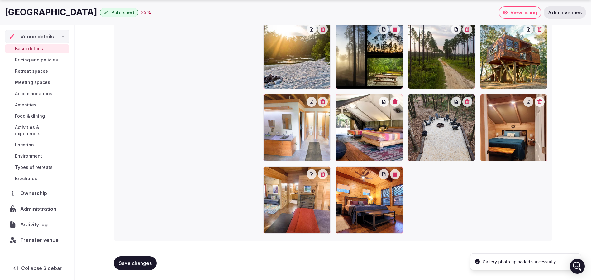
click at [133, 259] on button "Save changes" at bounding box center [135, 263] width 43 height 14
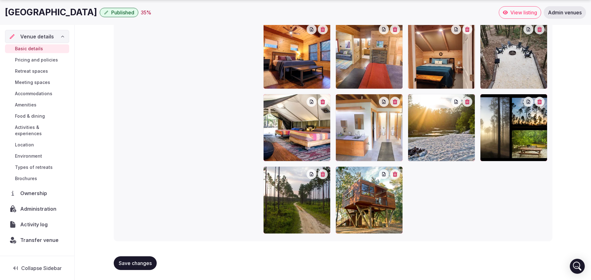
click at [134, 261] on span "Save changes" at bounding box center [135, 263] width 33 height 6
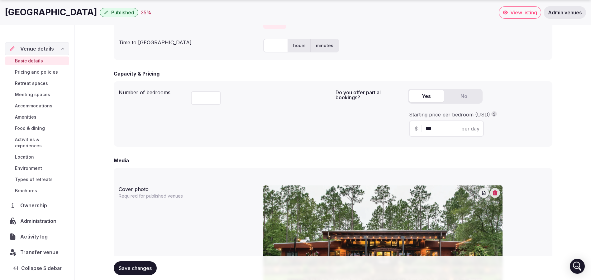
scroll to position [374, 0]
